Goal: Information Seeking & Learning: Learn about a topic

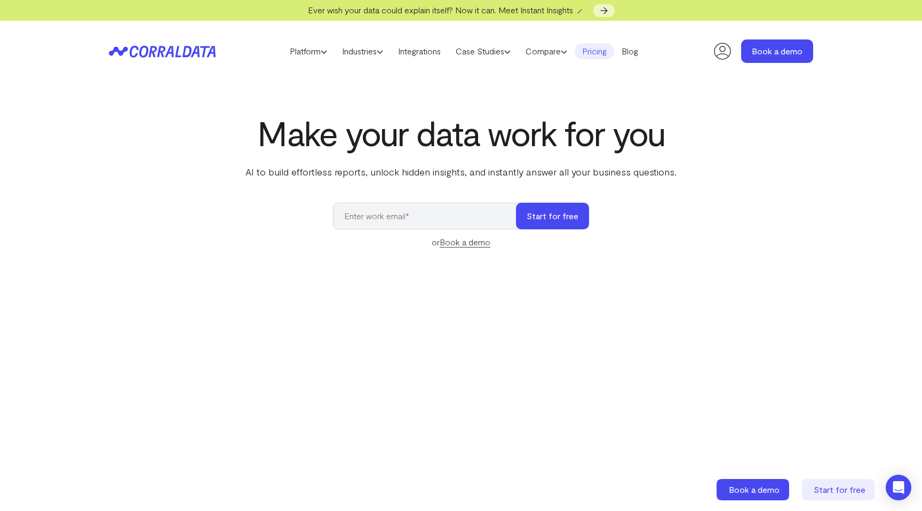
click at [594, 57] on link "Pricing" at bounding box center [595, 51] width 40 height 16
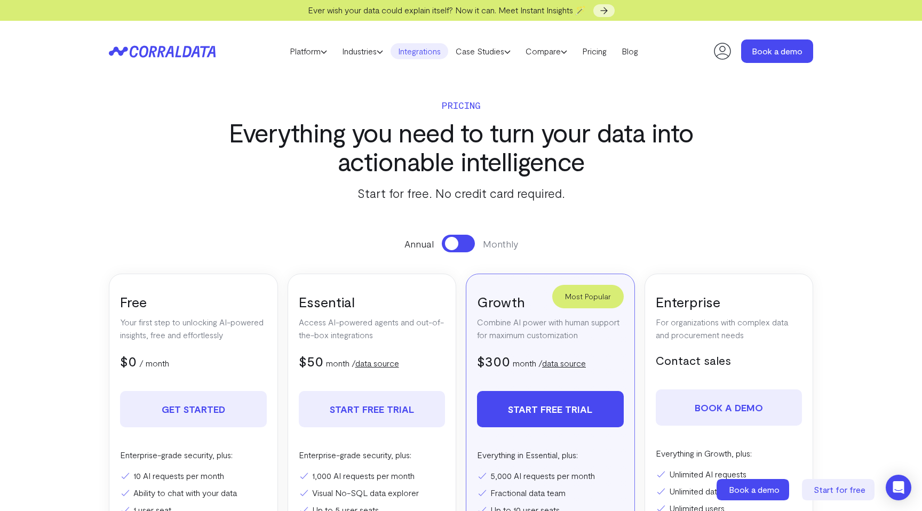
click at [418, 50] on link "Integrations" at bounding box center [420, 51] width 58 height 16
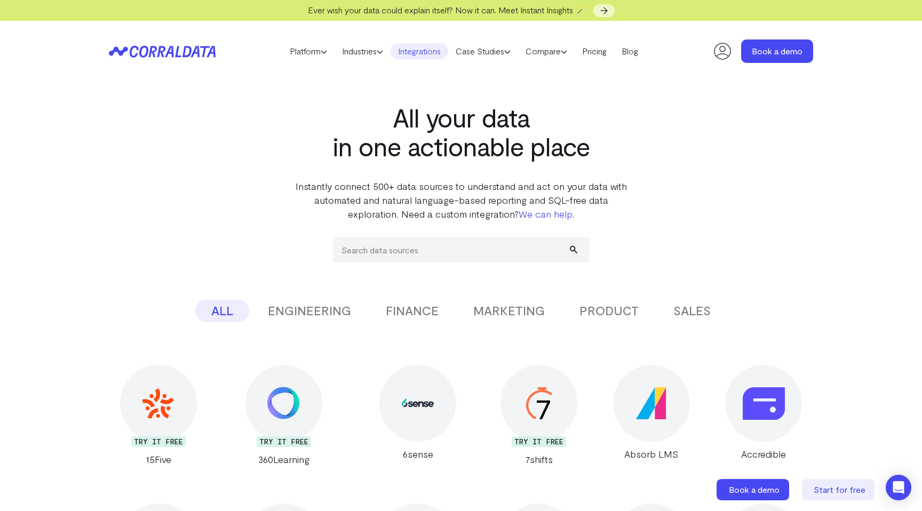
click at [396, 260] on input "search" at bounding box center [461, 250] width 256 height 26
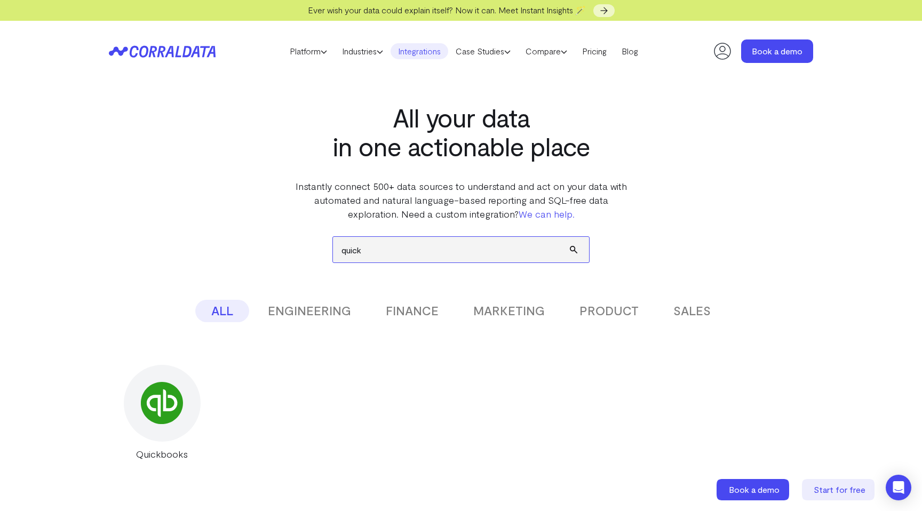
type input "quick"
click at [160, 410] on img at bounding box center [162, 403] width 42 height 42
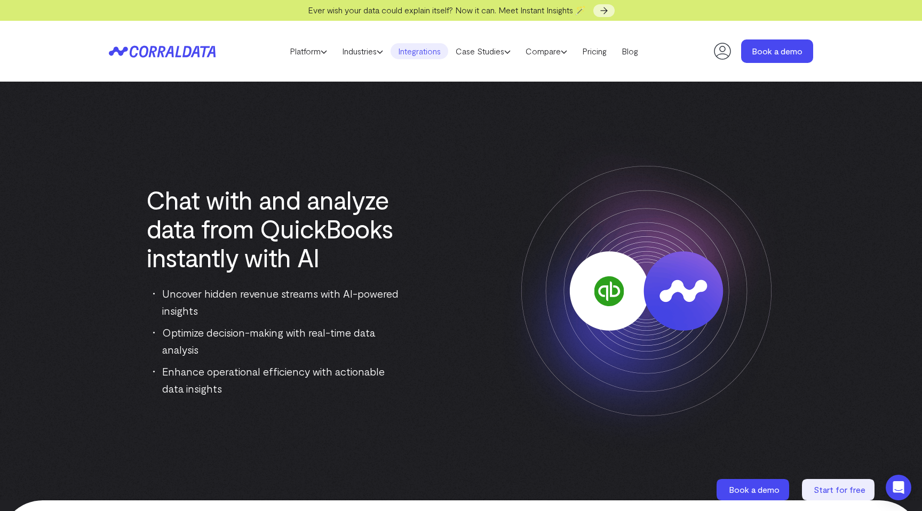
click at [420, 54] on link "Integrations" at bounding box center [420, 51] width 58 height 16
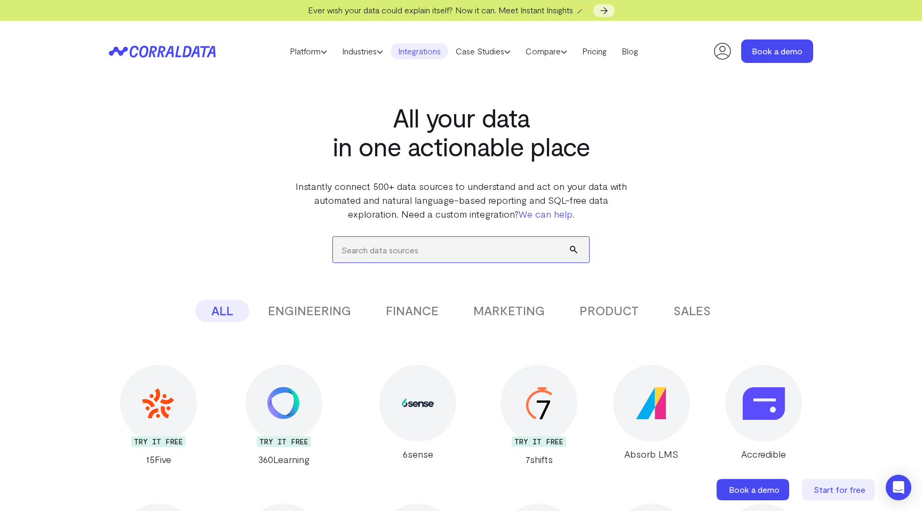
click at [398, 242] on input "search" at bounding box center [461, 250] width 256 height 26
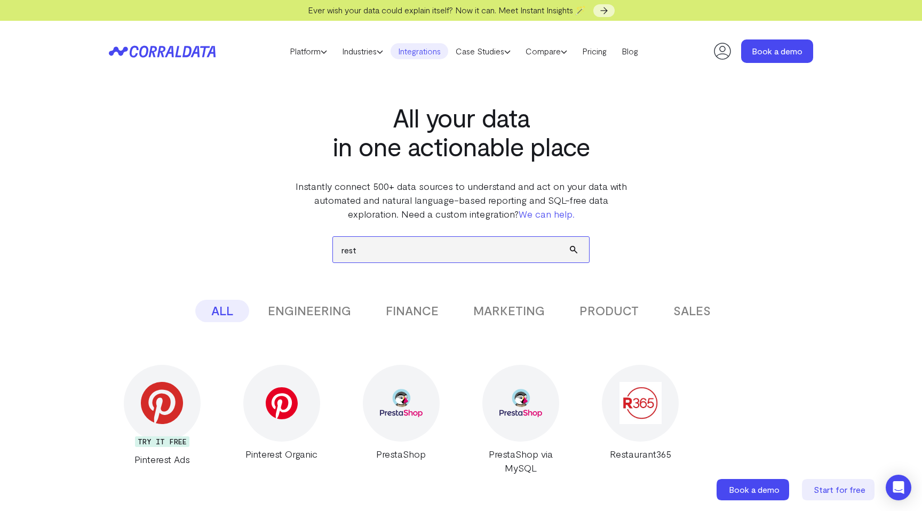
type input "resta"
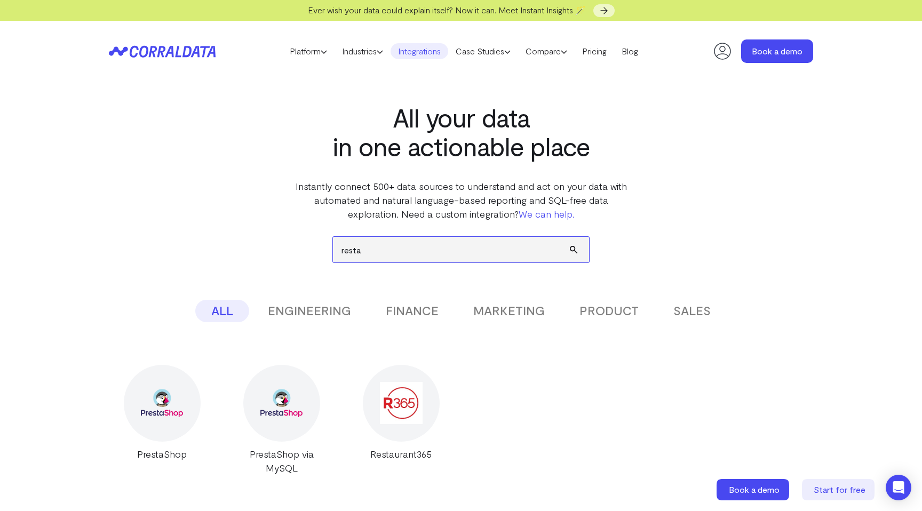
drag, startPoint x: 407, startPoint y: 248, endPoint x: 326, endPoint y: 243, distance: 80.7
click at [326, 243] on div "resta ALL ENGINEERING FINANCE MARKETING PRODUCT SALES Don’t see the integration…" at bounding box center [461, 348] width 705 height 254
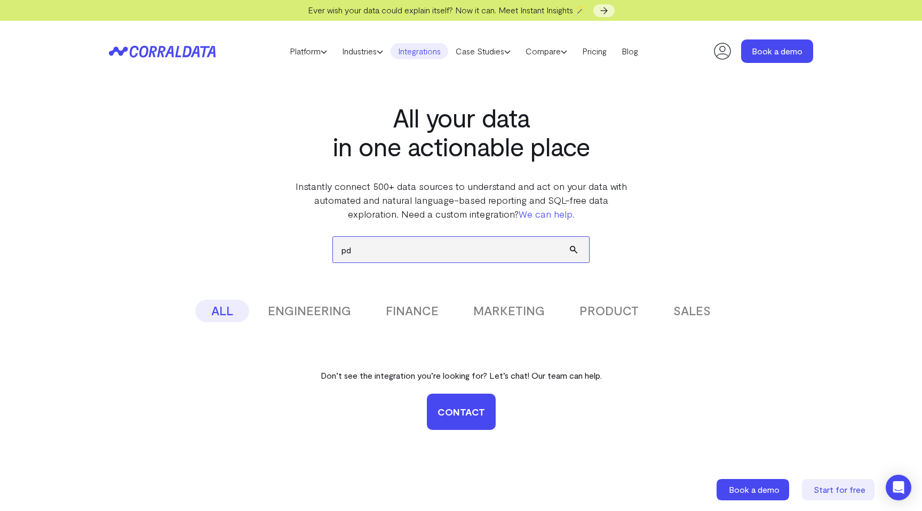
type input "p"
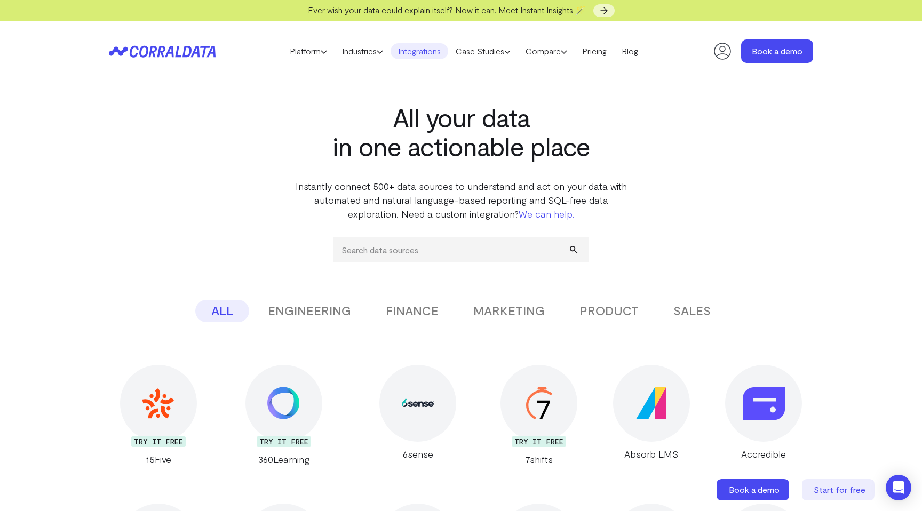
click at [326, 301] on button "ENGINEERING" at bounding box center [309, 311] width 115 height 22
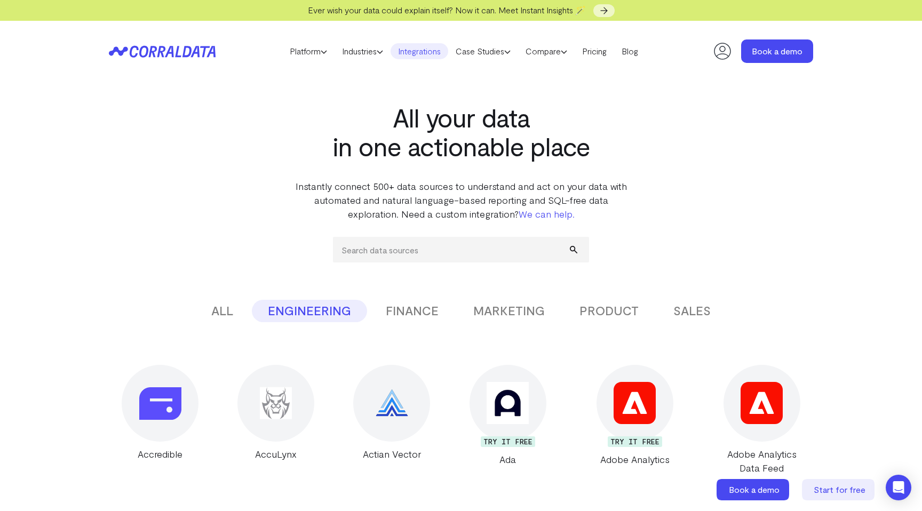
click at [406, 316] on button "FINANCE" at bounding box center [412, 311] width 85 height 22
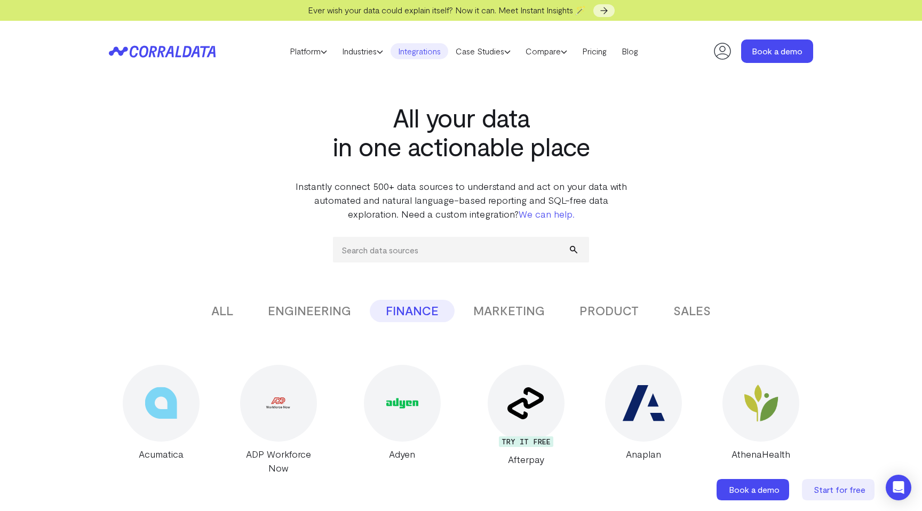
click at [497, 317] on button "MARKETING" at bounding box center [509, 311] width 104 height 22
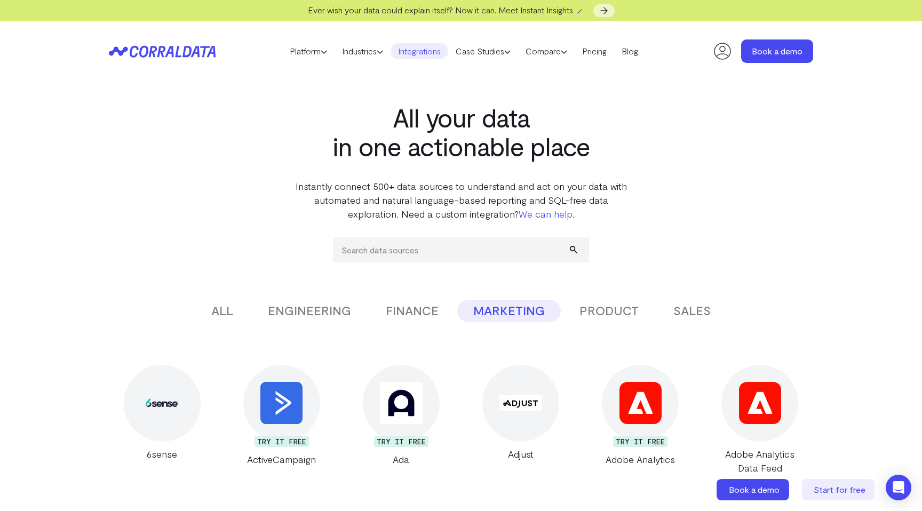
click at [603, 318] on button "PRODUCT" at bounding box center [609, 311] width 91 height 22
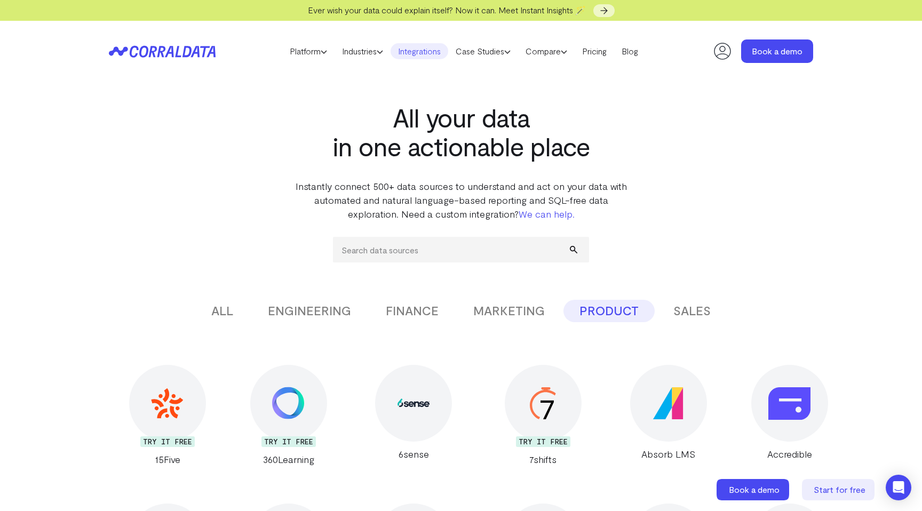
click at [694, 317] on button "SALES" at bounding box center [692, 311] width 69 height 22
